Goal: Task Accomplishment & Management: Use online tool/utility

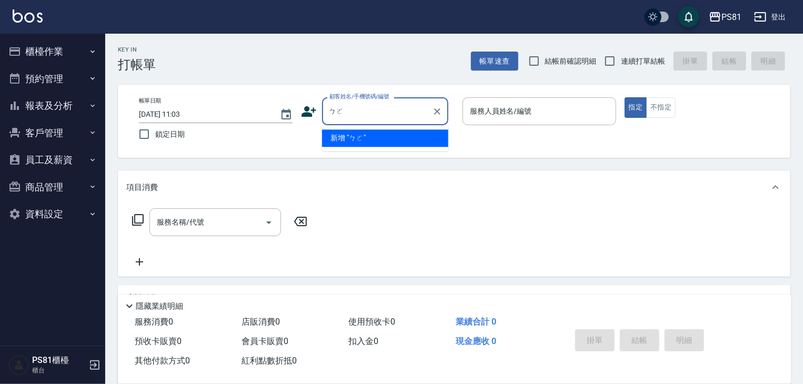
type input "柏"
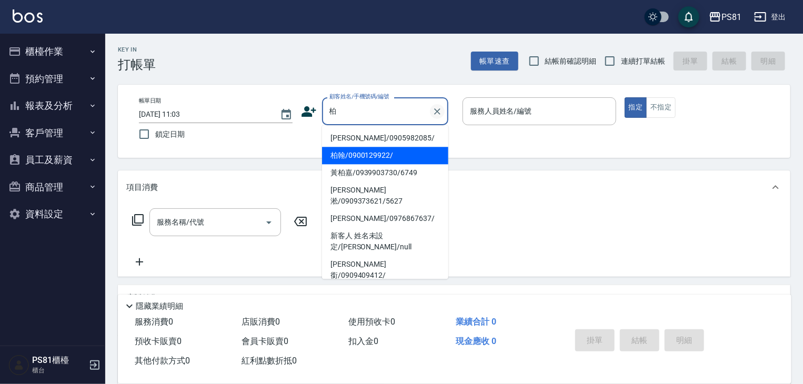
click at [437, 108] on icon "Clear" at bounding box center [437, 111] width 11 height 11
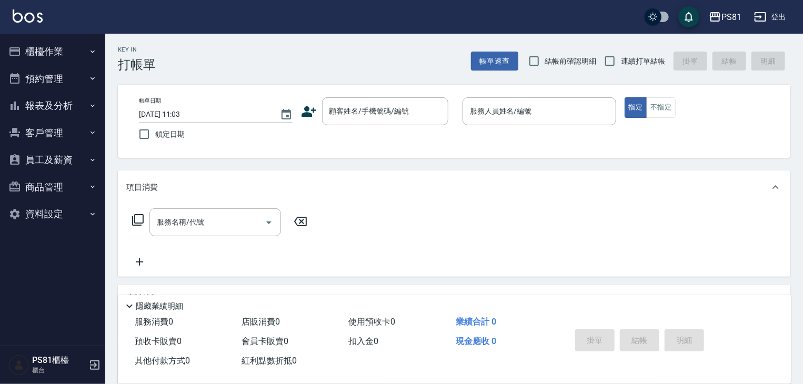
click at [305, 104] on icon at bounding box center [309, 112] width 16 height 16
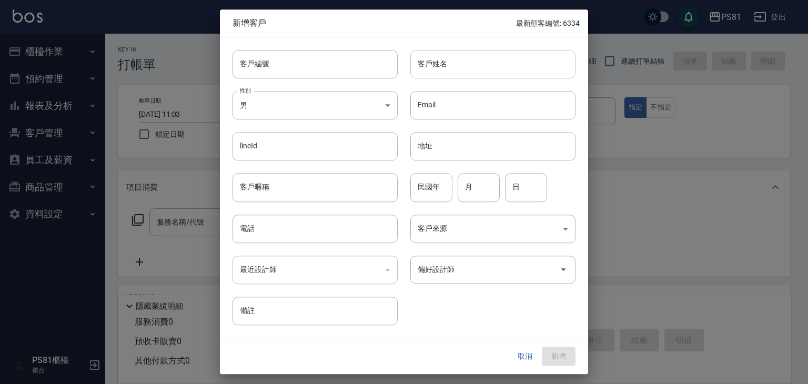
click at [439, 71] on input "客戶姓名" at bounding box center [492, 64] width 165 height 28
type input "蔔"
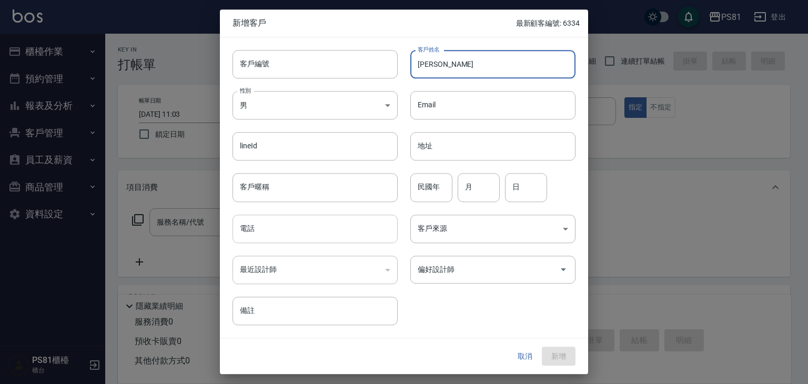
type input "[PERSON_NAME]"
click at [303, 223] on input "電話" at bounding box center [315, 229] width 165 height 28
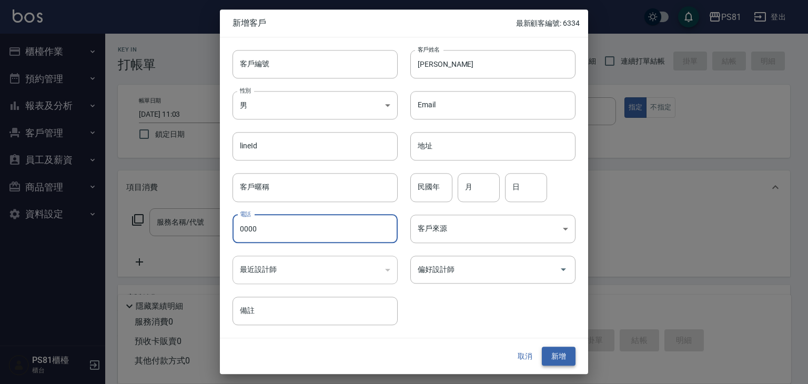
type input "0000"
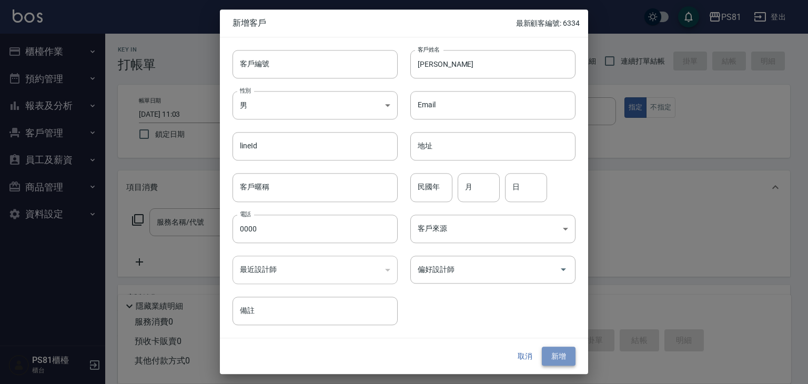
click at [561, 359] on button "新增" at bounding box center [559, 356] width 34 height 19
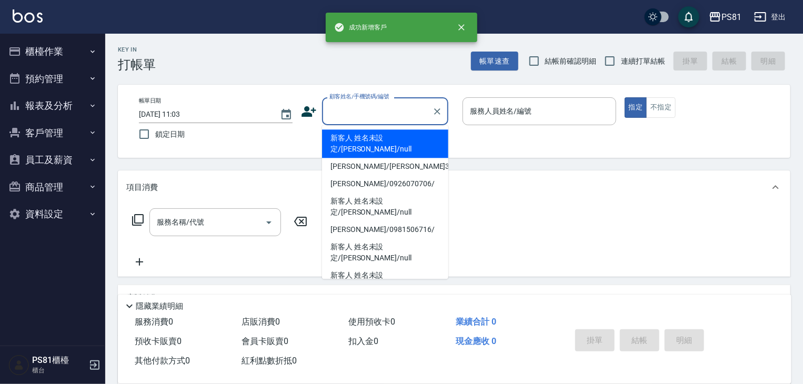
click at [379, 119] on input "顧客姓名/手機號碼/編號" at bounding box center [377, 111] width 101 height 18
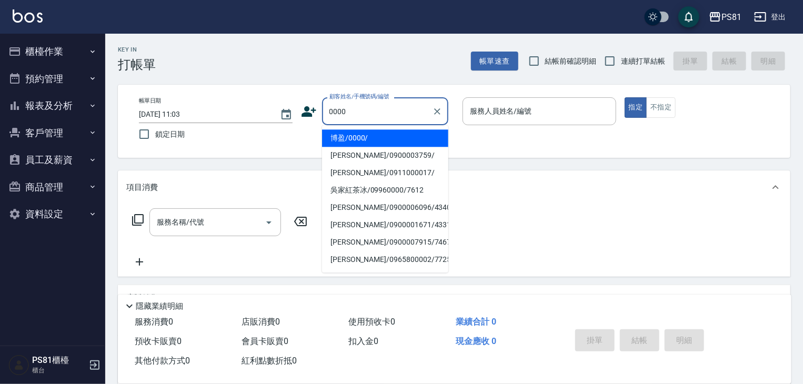
click at [404, 136] on li "博盈/0000/" at bounding box center [385, 137] width 126 height 17
type input "博盈/0000/"
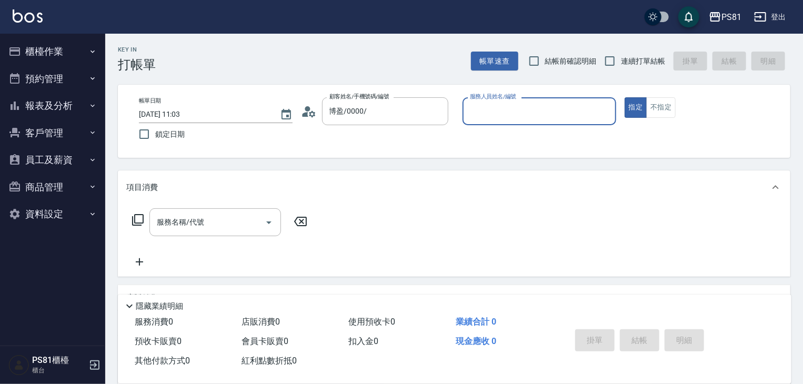
click at [561, 116] on input "服務人員姓名/編號" at bounding box center [539, 111] width 144 height 18
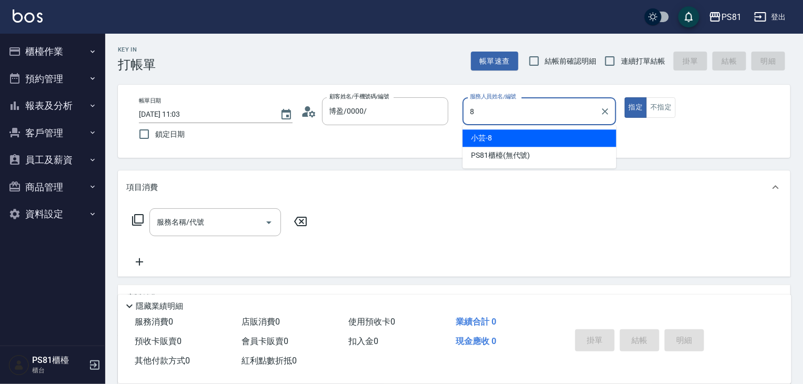
type input "小芸-8"
type button "true"
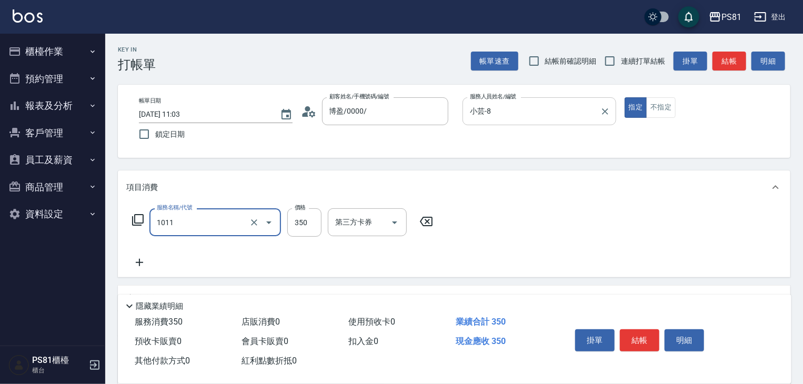
type input "B級單剪(1011)"
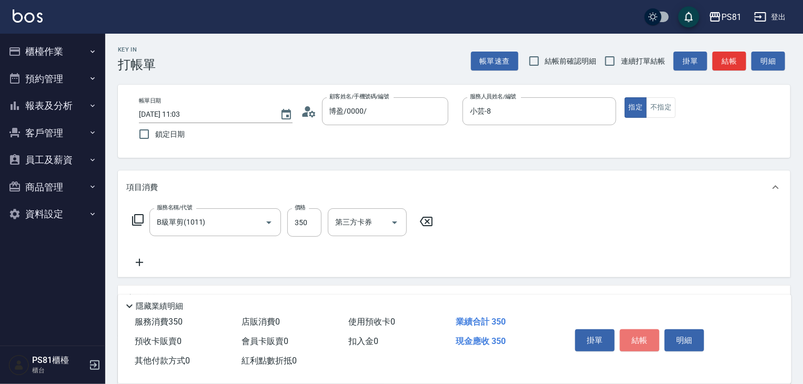
click at [630, 341] on button "結帳" at bounding box center [639, 340] width 39 height 22
